Goal: Task Accomplishment & Management: Complete application form

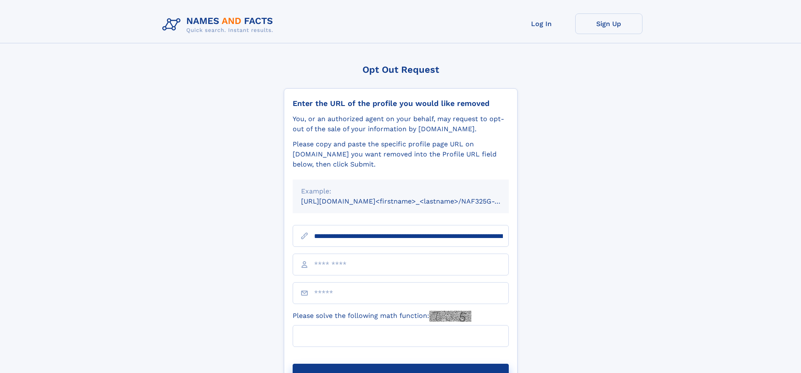
scroll to position [0, 98]
type input "**********"
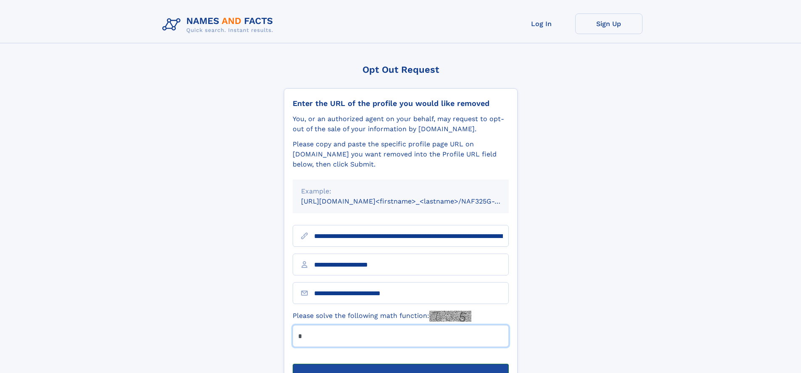
type input "*"
click at [400, 364] on button "Submit Opt Out Request" at bounding box center [400, 377] width 216 height 27
